Goal: Task Accomplishment & Management: Manage account settings

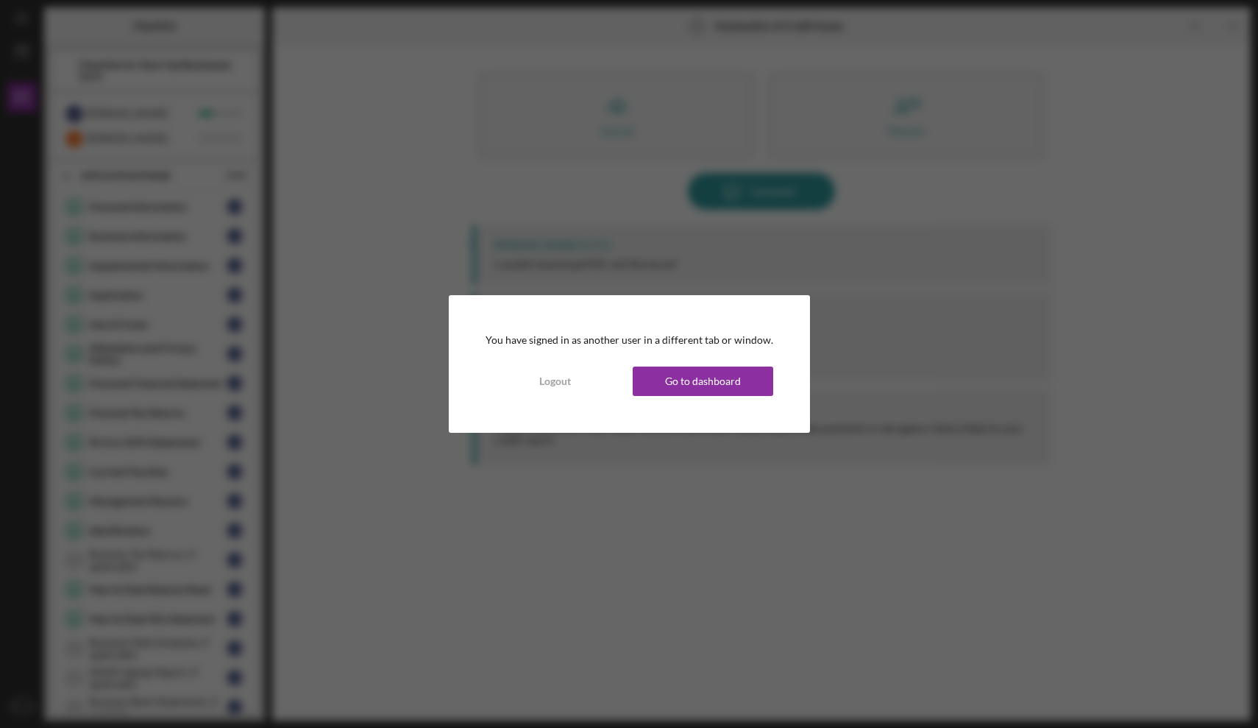
scroll to position [341, 0]
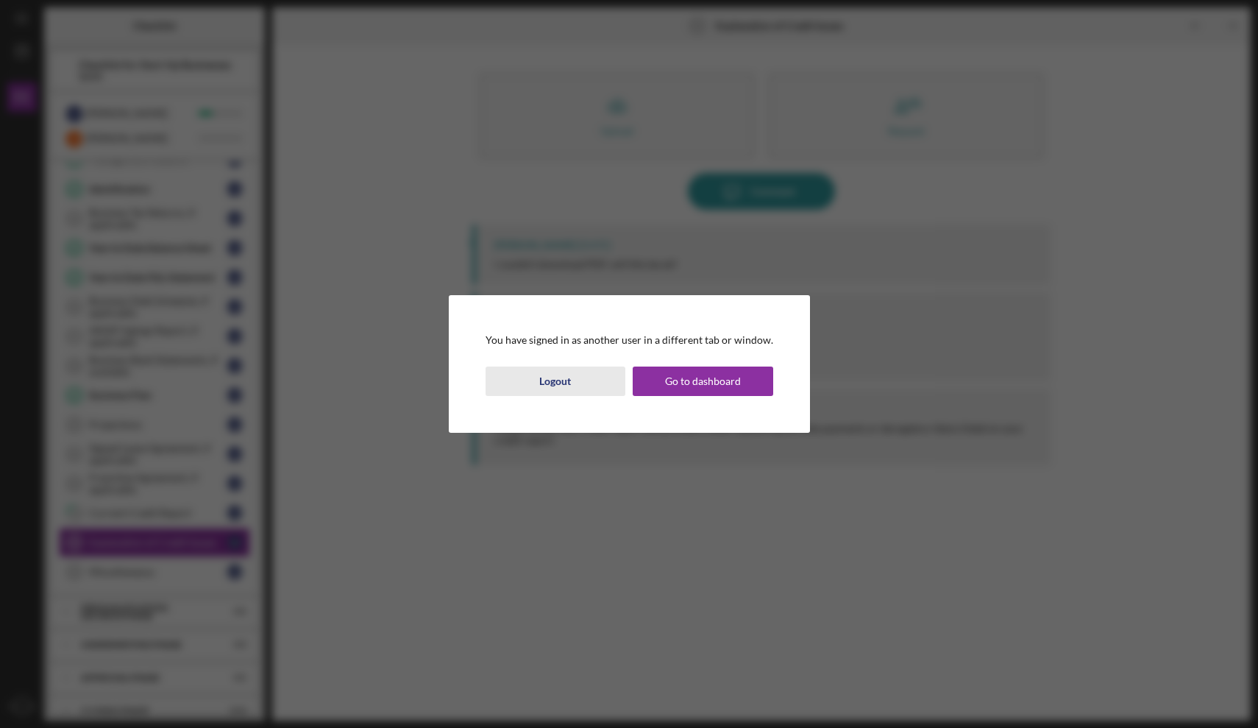
click at [561, 378] on div "Logout" at bounding box center [555, 380] width 32 height 29
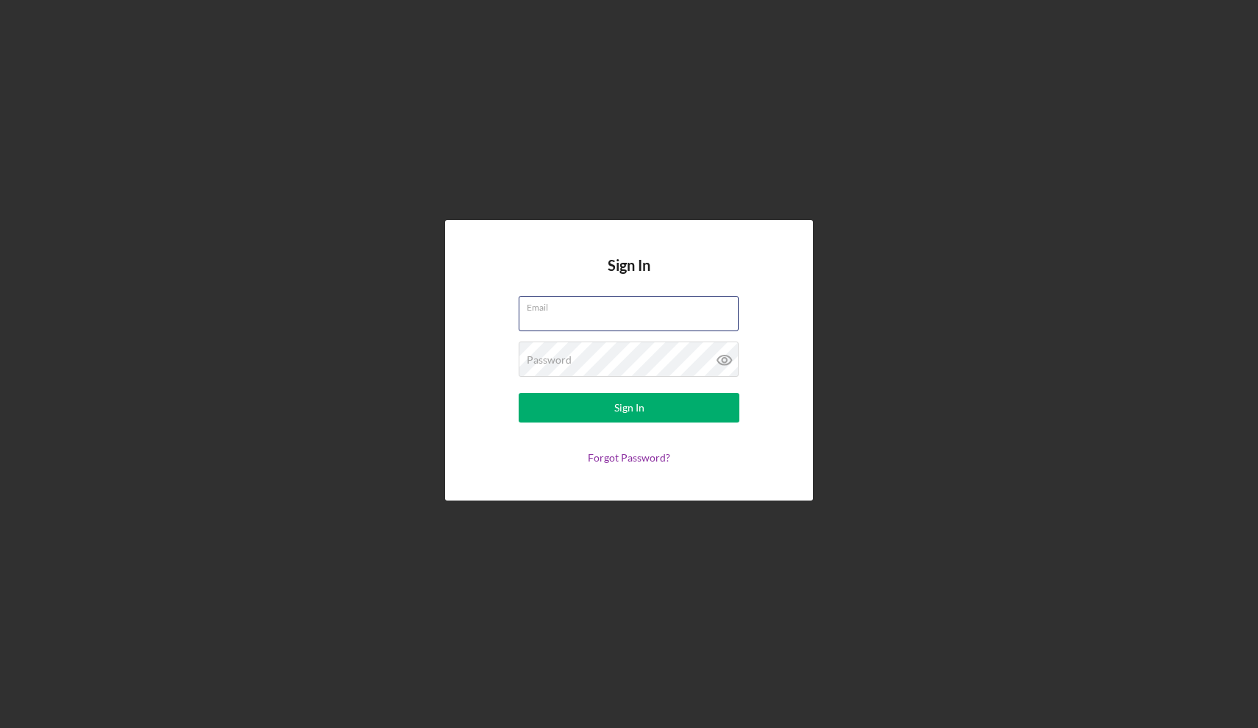
type input "manolotostado@icloud.com"
click at [626, 402] on div "Sign In" at bounding box center [629, 407] width 30 height 29
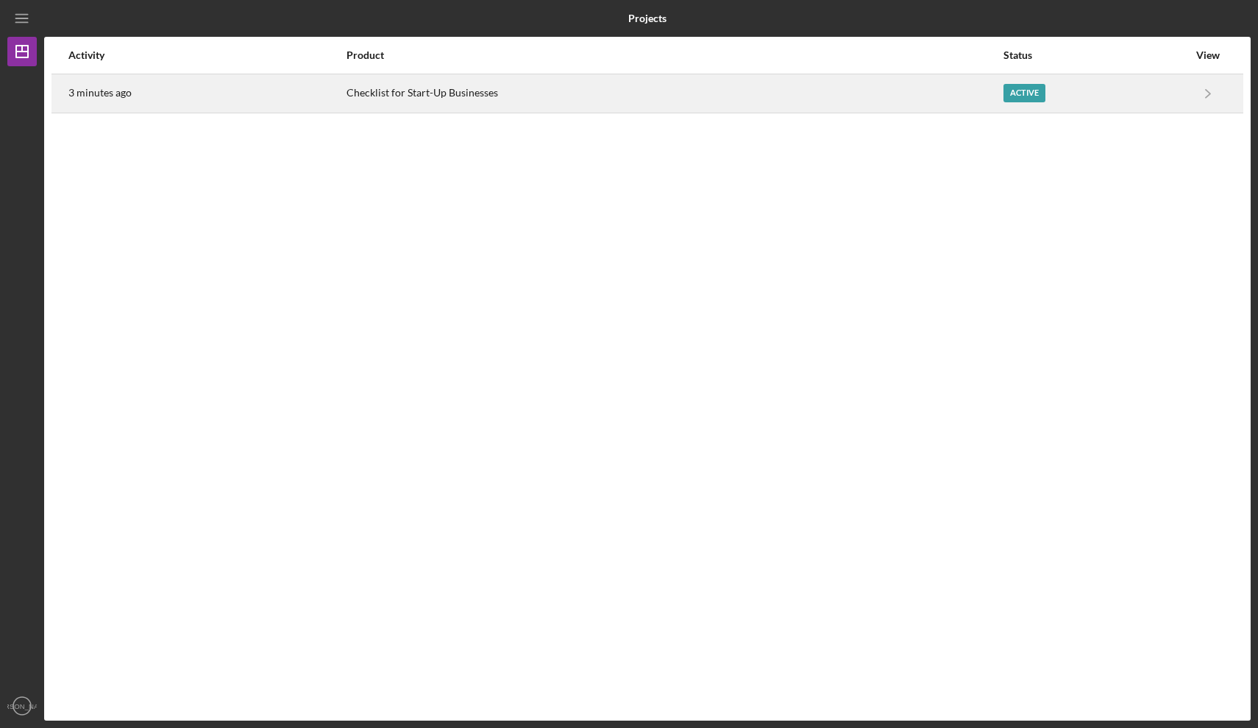
click at [1017, 94] on div "Active" at bounding box center [1025, 93] width 42 height 18
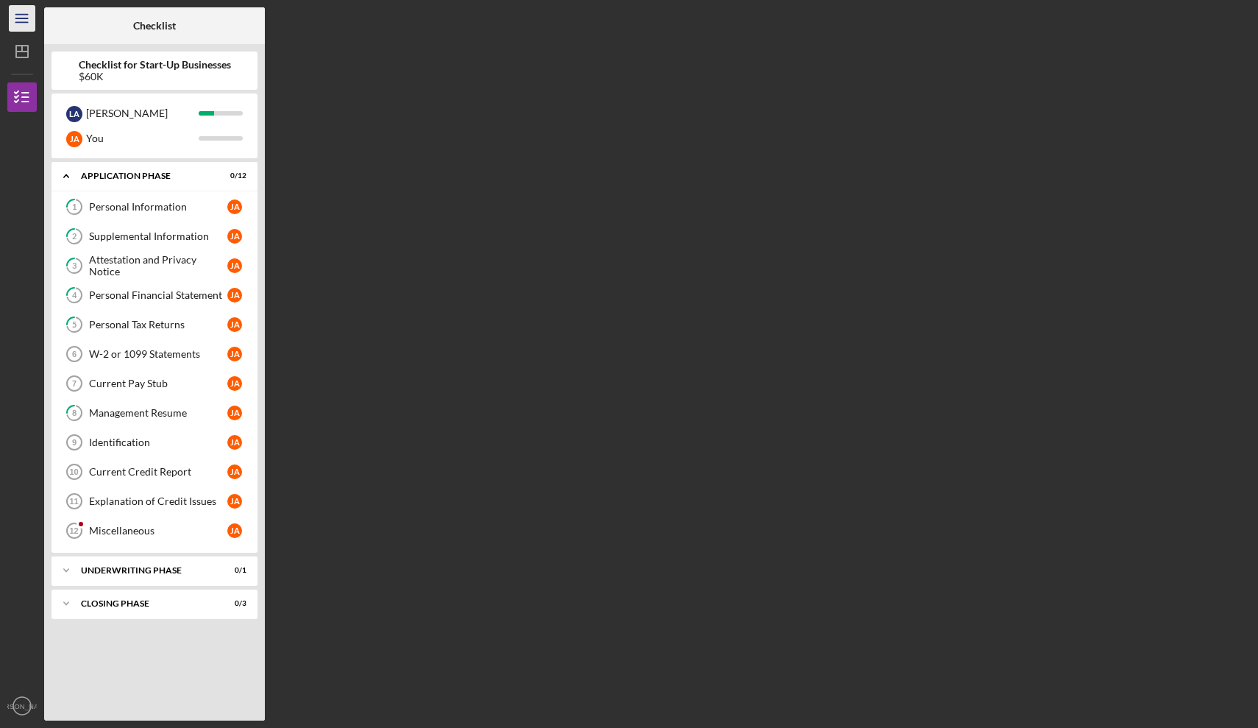
click at [21, 17] on icon "Icon/Menu" at bounding box center [22, 18] width 33 height 33
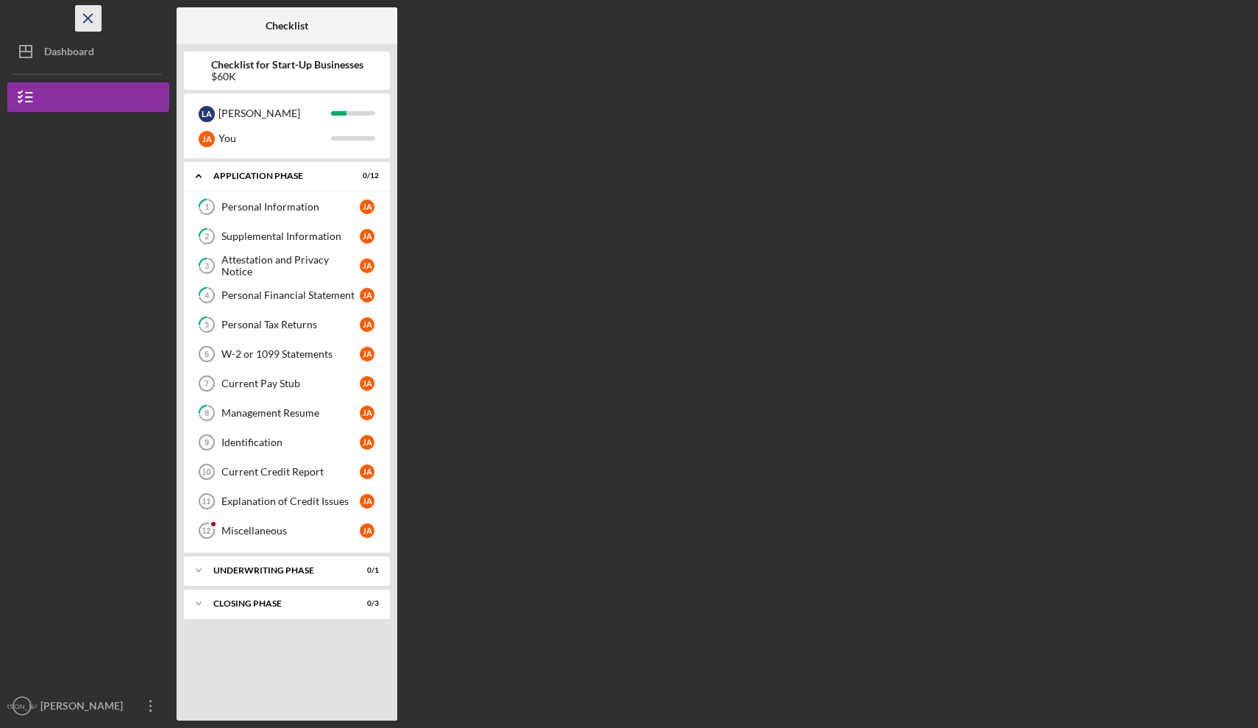
click at [92, 18] on icon "Icon/Menu Close" at bounding box center [88, 18] width 33 height 33
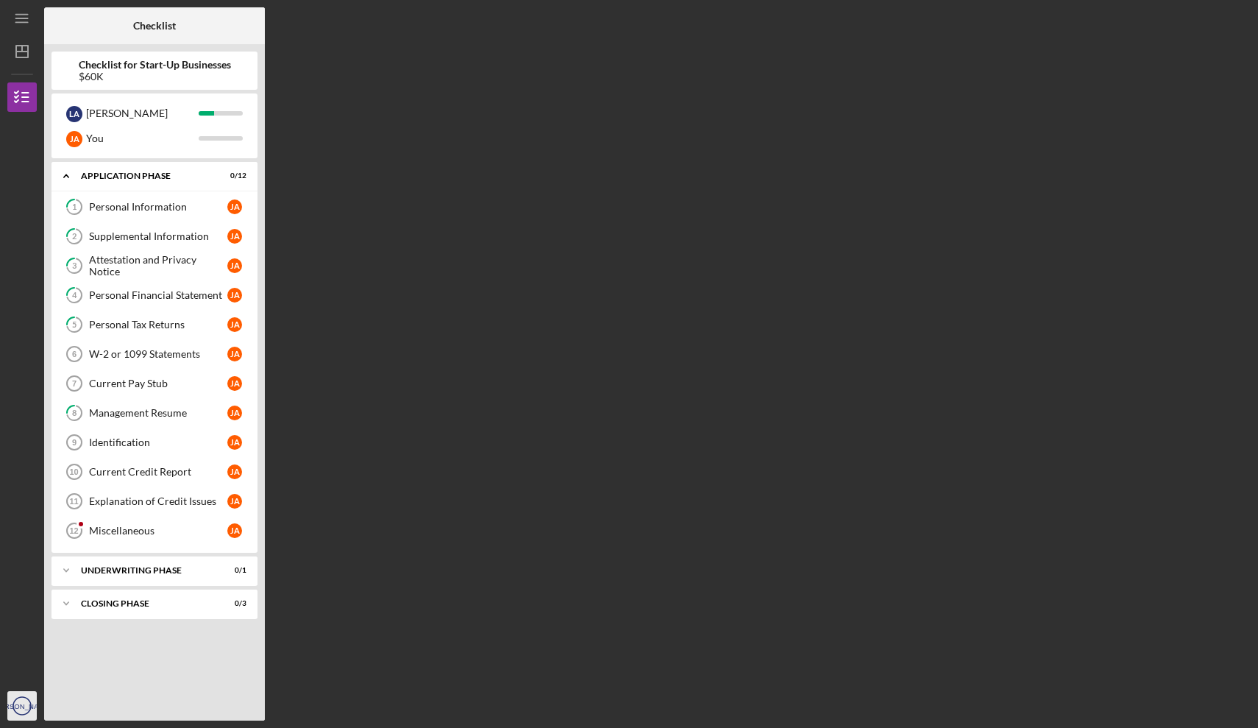
click at [24, 699] on icon "[PERSON_NAME]" at bounding box center [21, 705] width 29 height 37
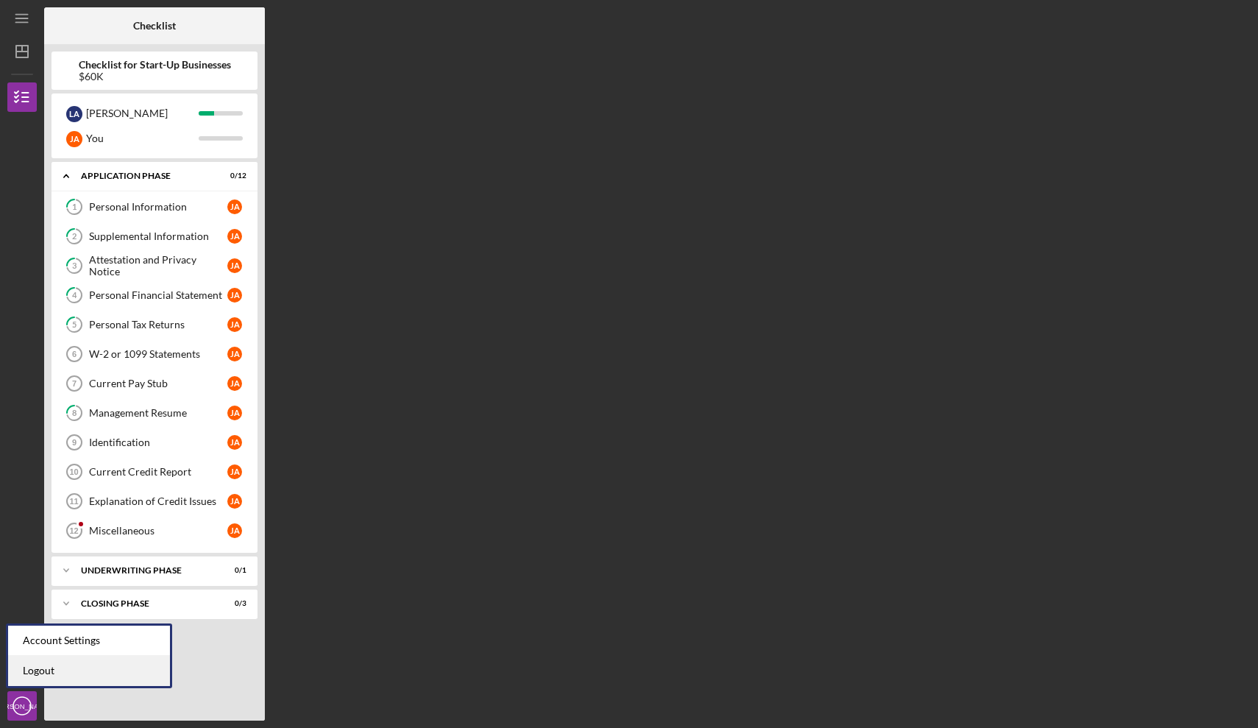
click at [46, 675] on link "Logout" at bounding box center [89, 671] width 162 height 30
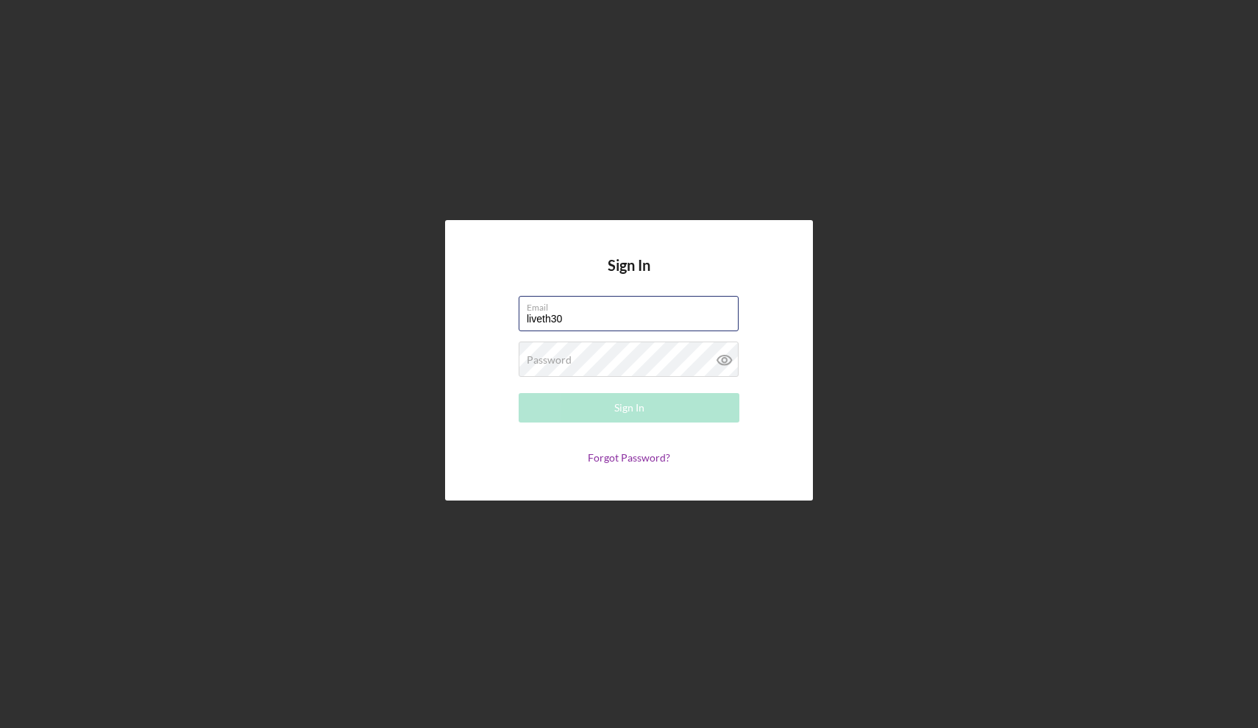
type input "[EMAIL_ADDRESS][DOMAIN_NAME]"
click at [614, 409] on button "Sign In" at bounding box center [629, 407] width 221 height 29
